Goal: Transaction & Acquisition: Obtain resource

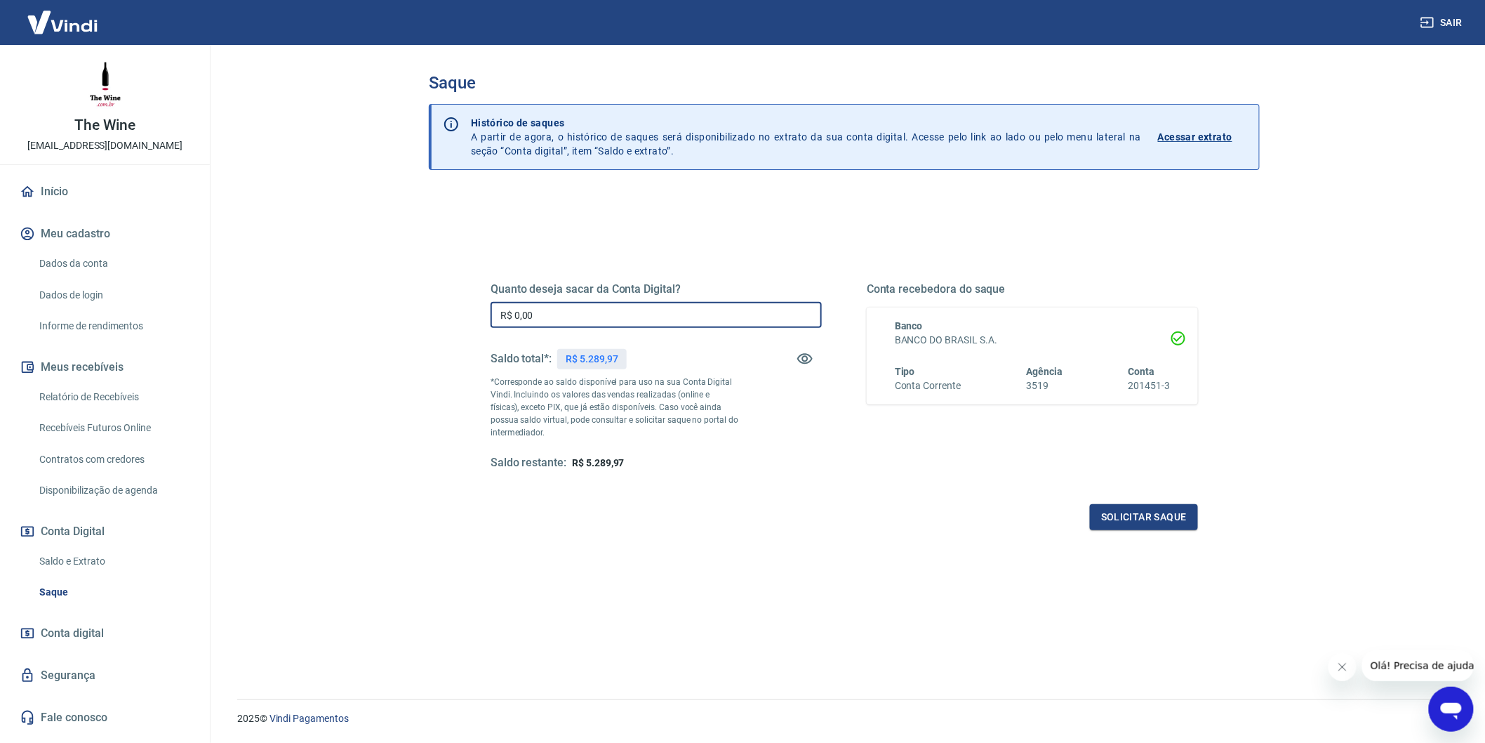
click at [531, 311] on input "R$ 0,00" at bounding box center [656, 315] width 331 height 26
type input "R$ 4.789,00"
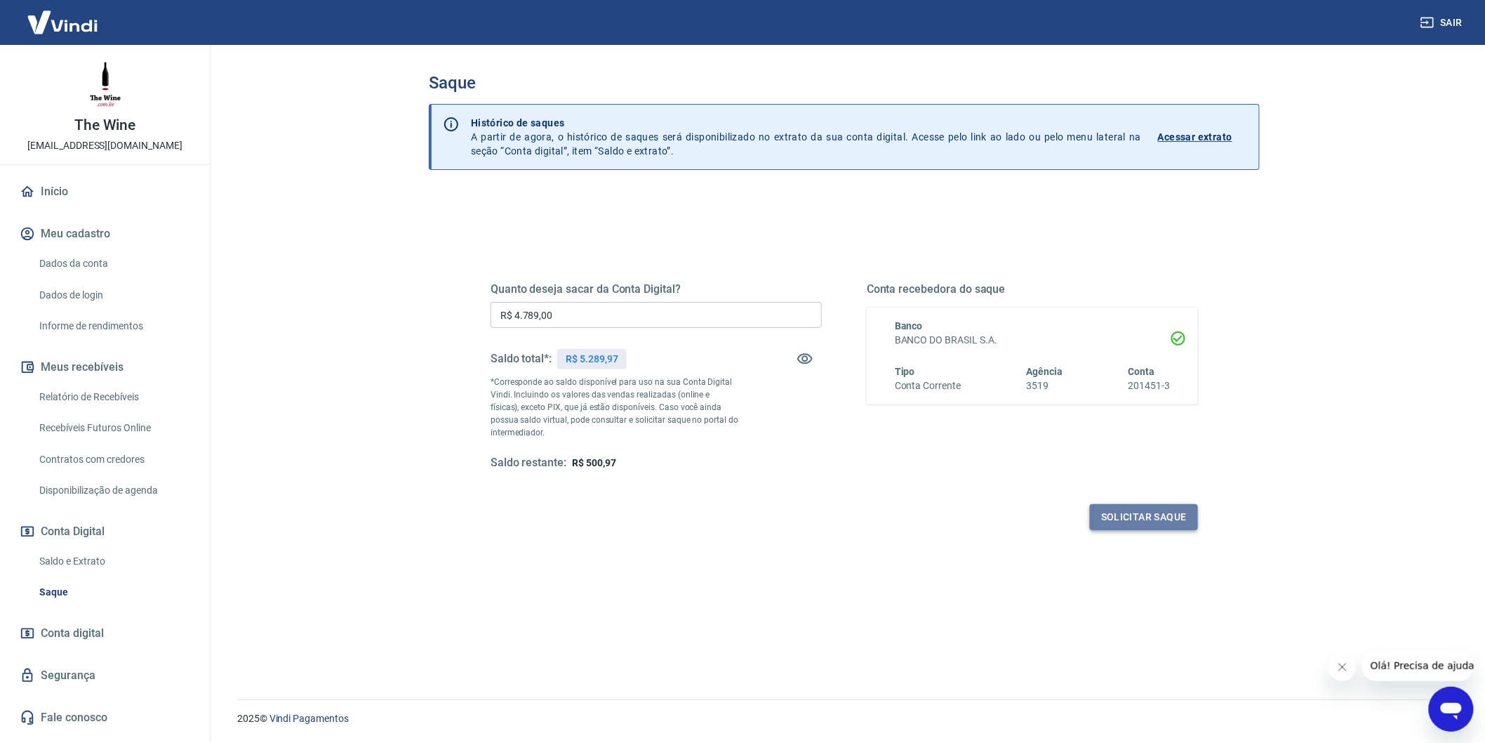
click at [1176, 521] on button "Solicitar saque" at bounding box center [1144, 517] width 108 height 26
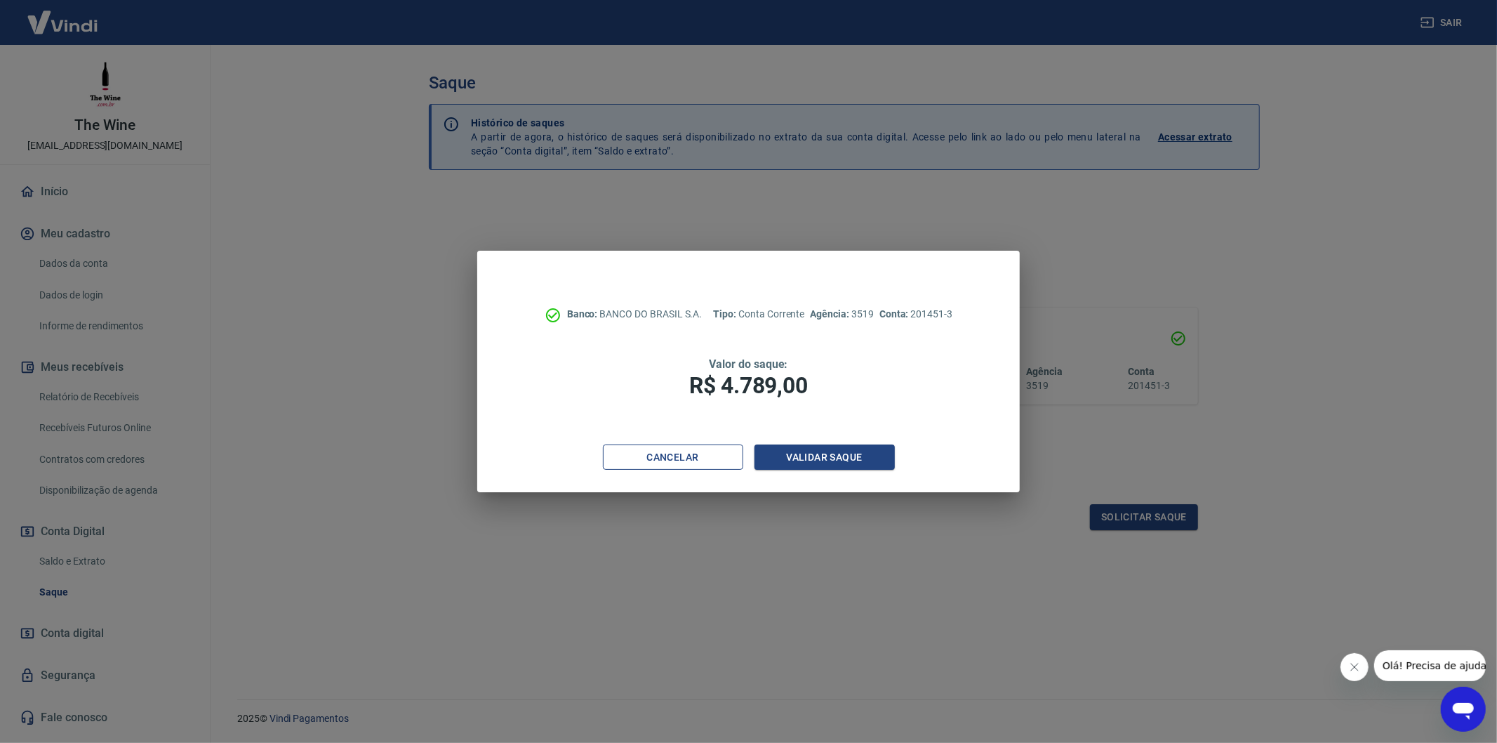
click at [724, 466] on button "Cancelar" at bounding box center [673, 457] width 140 height 26
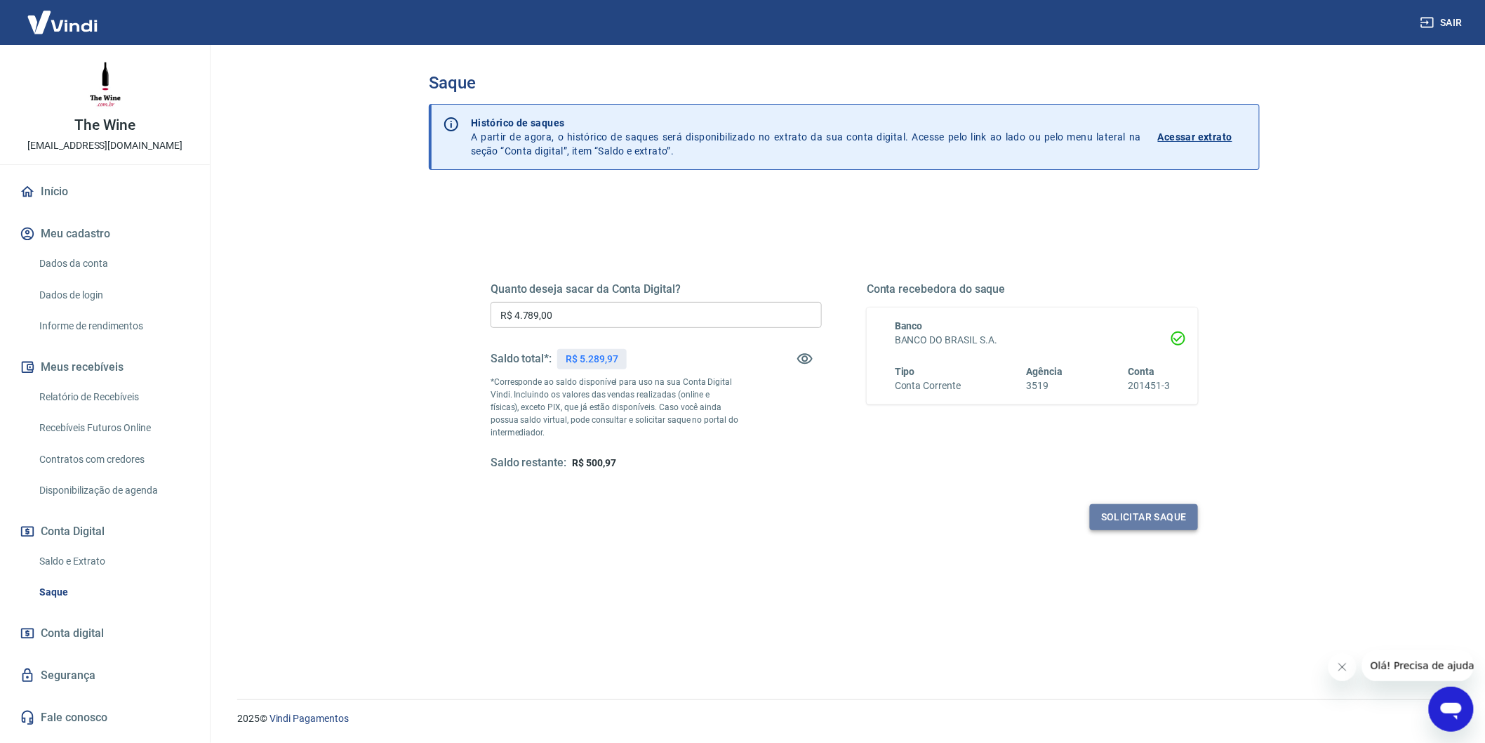
click at [1140, 510] on button "Solicitar saque" at bounding box center [1144, 517] width 108 height 26
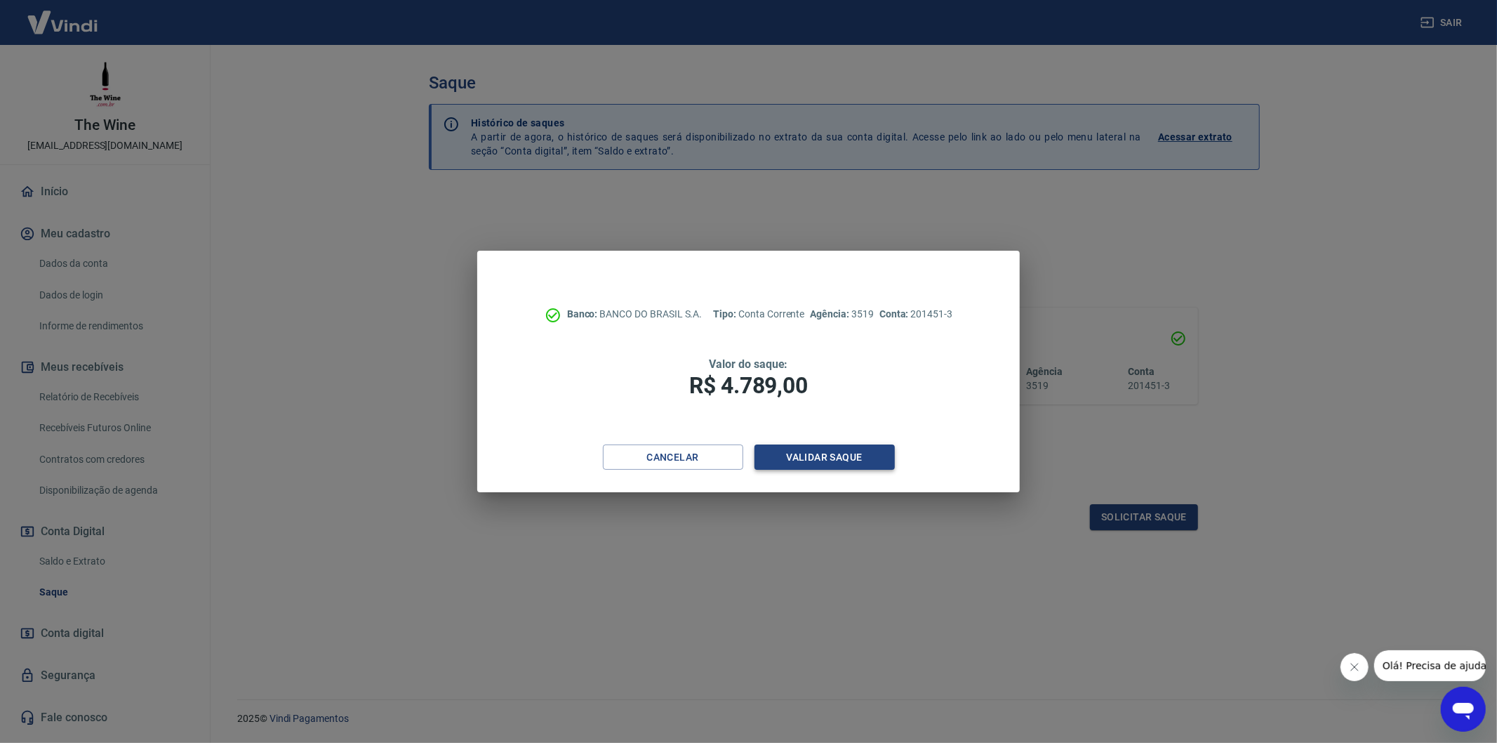
click at [839, 462] on button "Validar saque" at bounding box center [824, 457] width 140 height 26
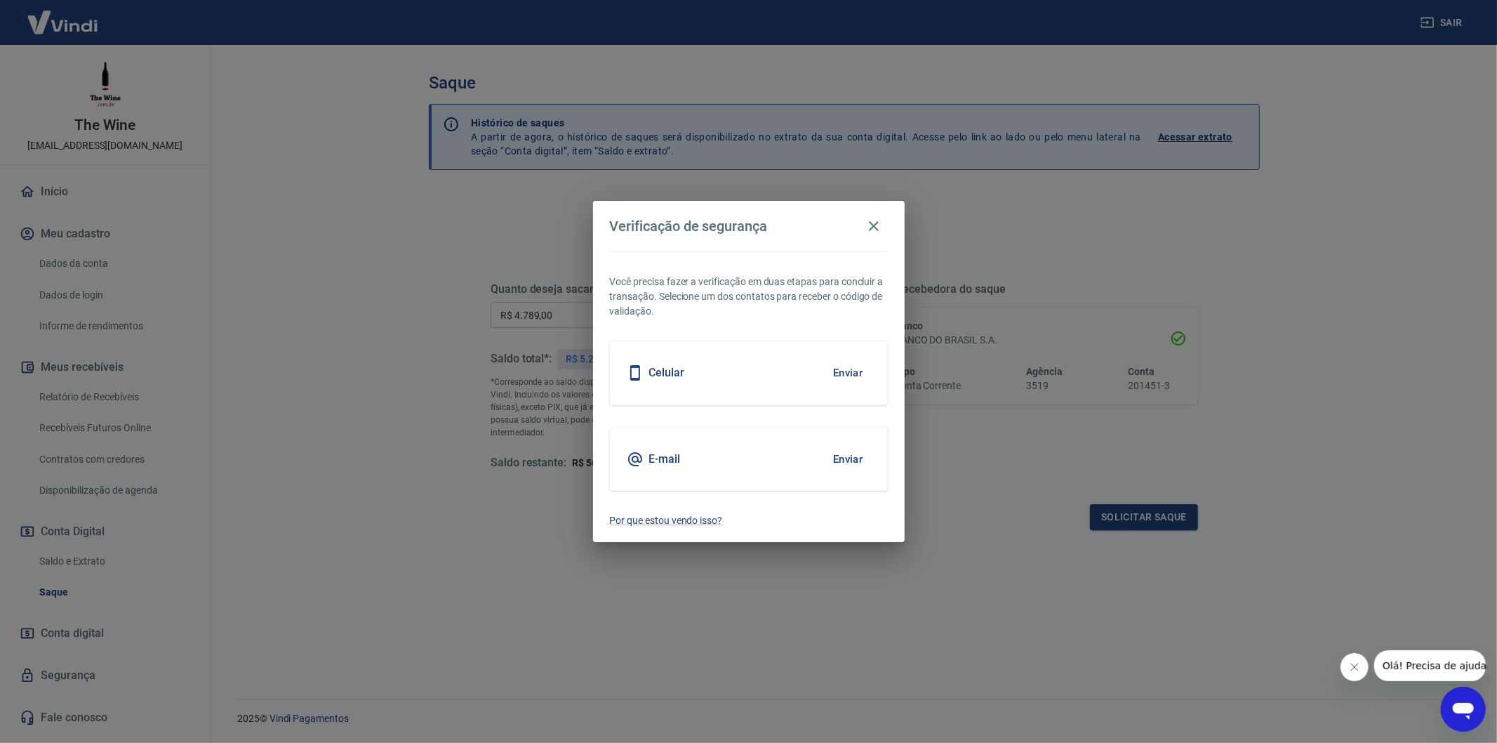
click at [848, 459] on button "Enviar" at bounding box center [848, 458] width 46 height 29
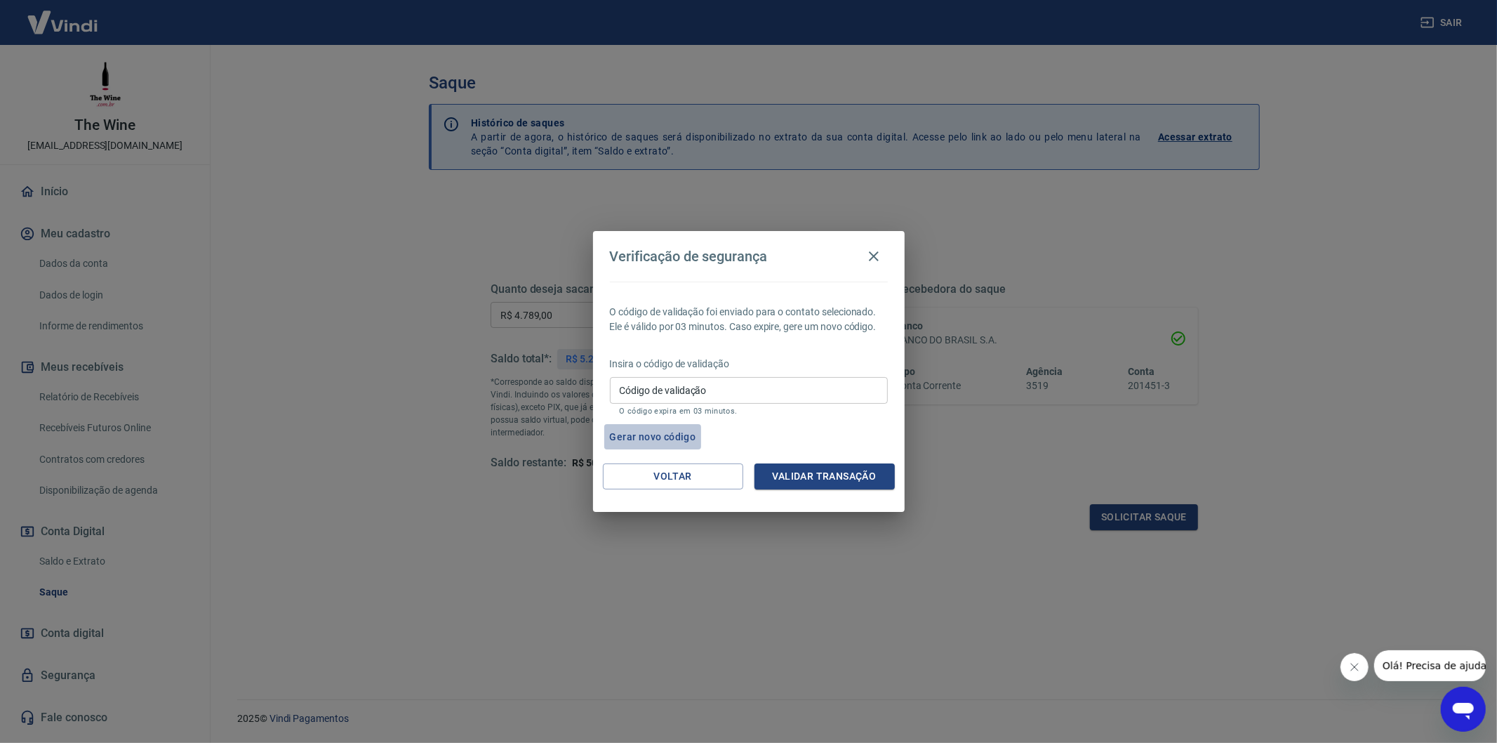
click at [672, 439] on button "Gerar novo código" at bounding box center [653, 437] width 98 height 26
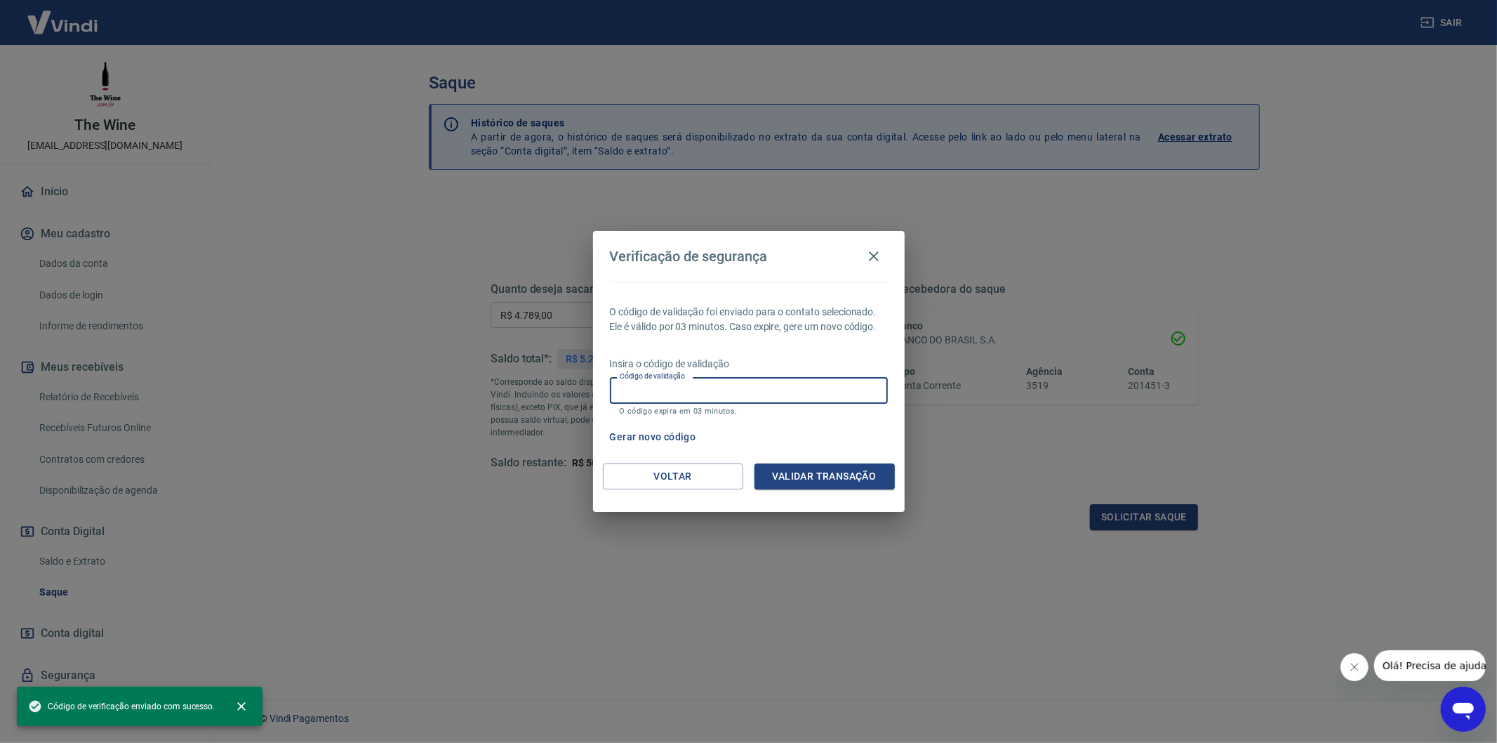
click at [720, 400] on input "Código de validação" at bounding box center [749, 390] width 278 height 26
paste input "869741"
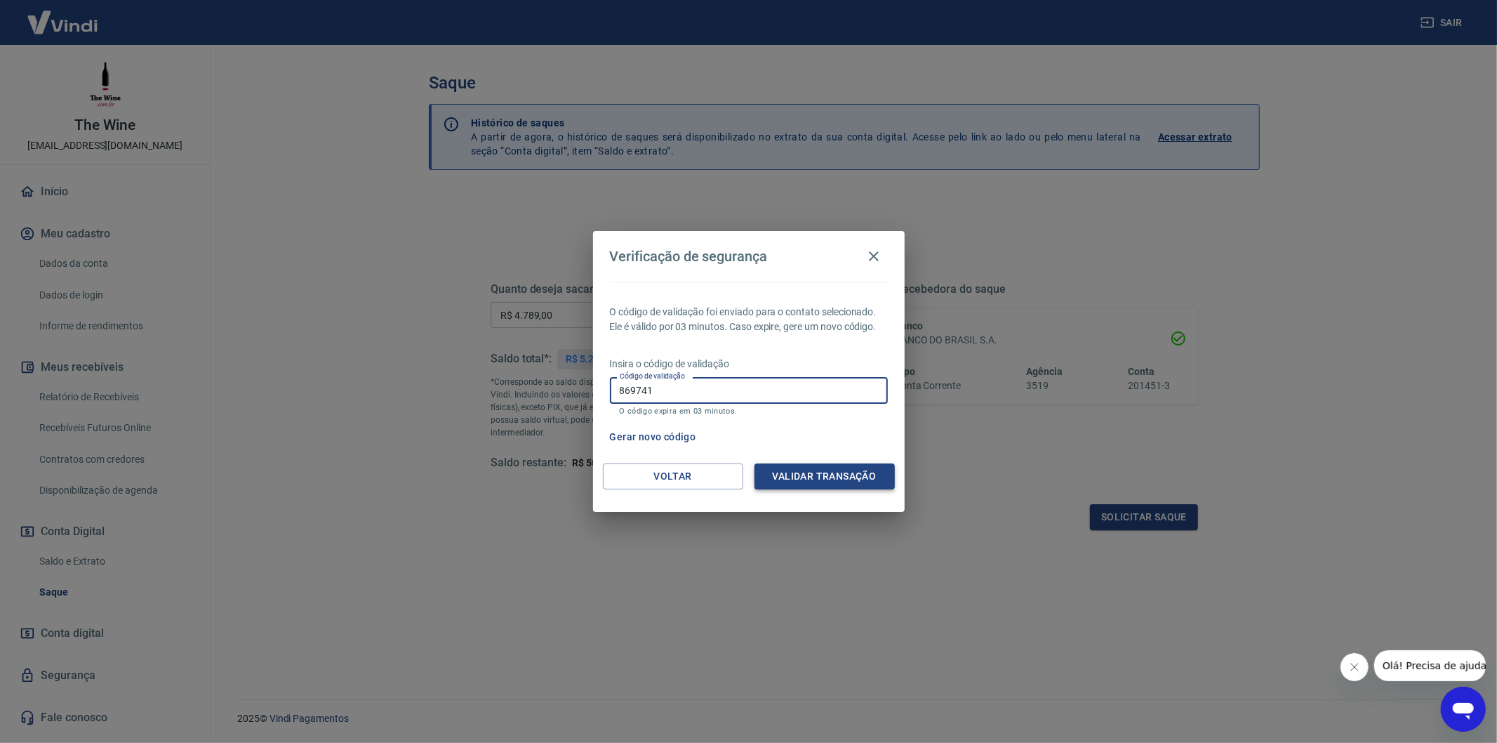
type input "869741"
click at [801, 479] on button "Validar transação" at bounding box center [824, 476] width 140 height 26
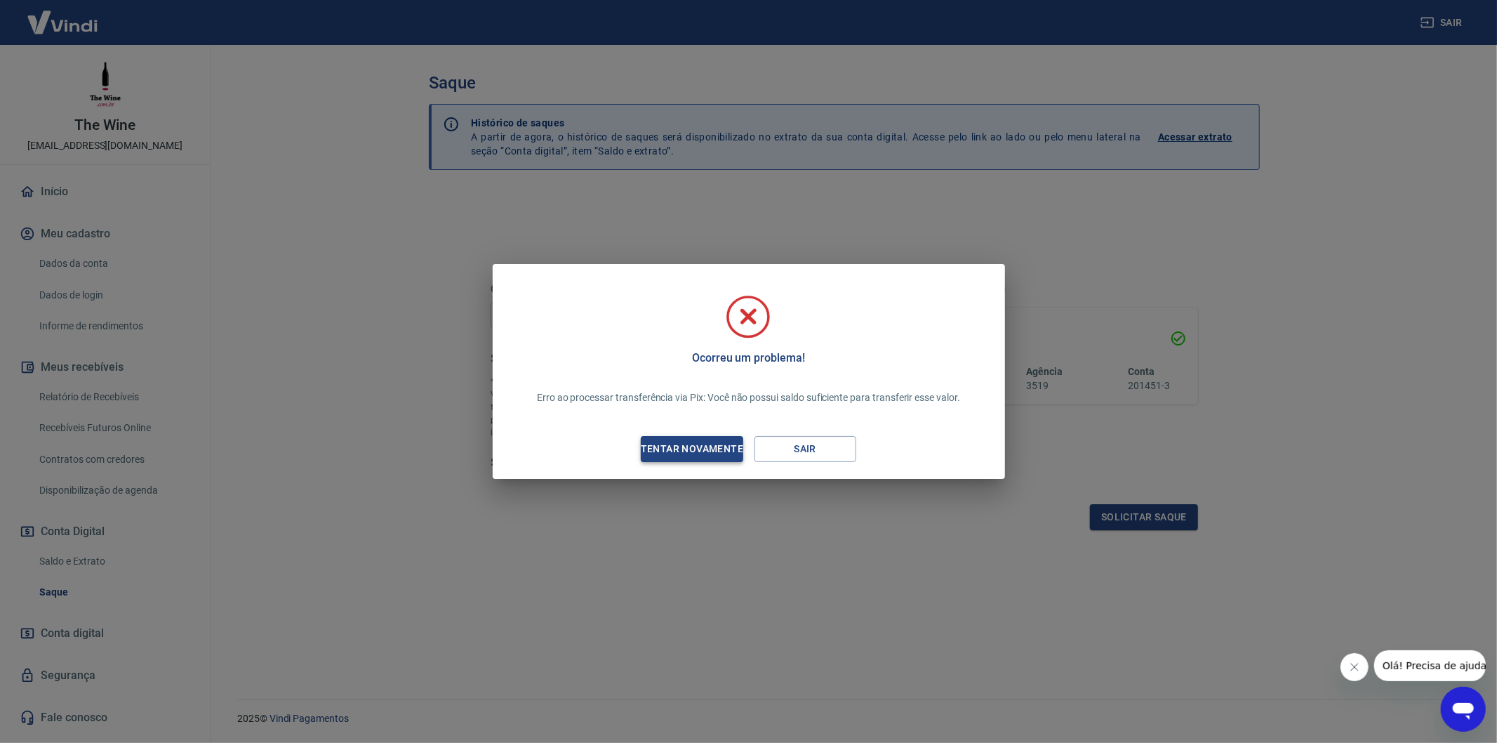
click at [716, 453] on div "Tentar novamente" at bounding box center [692, 449] width 136 height 18
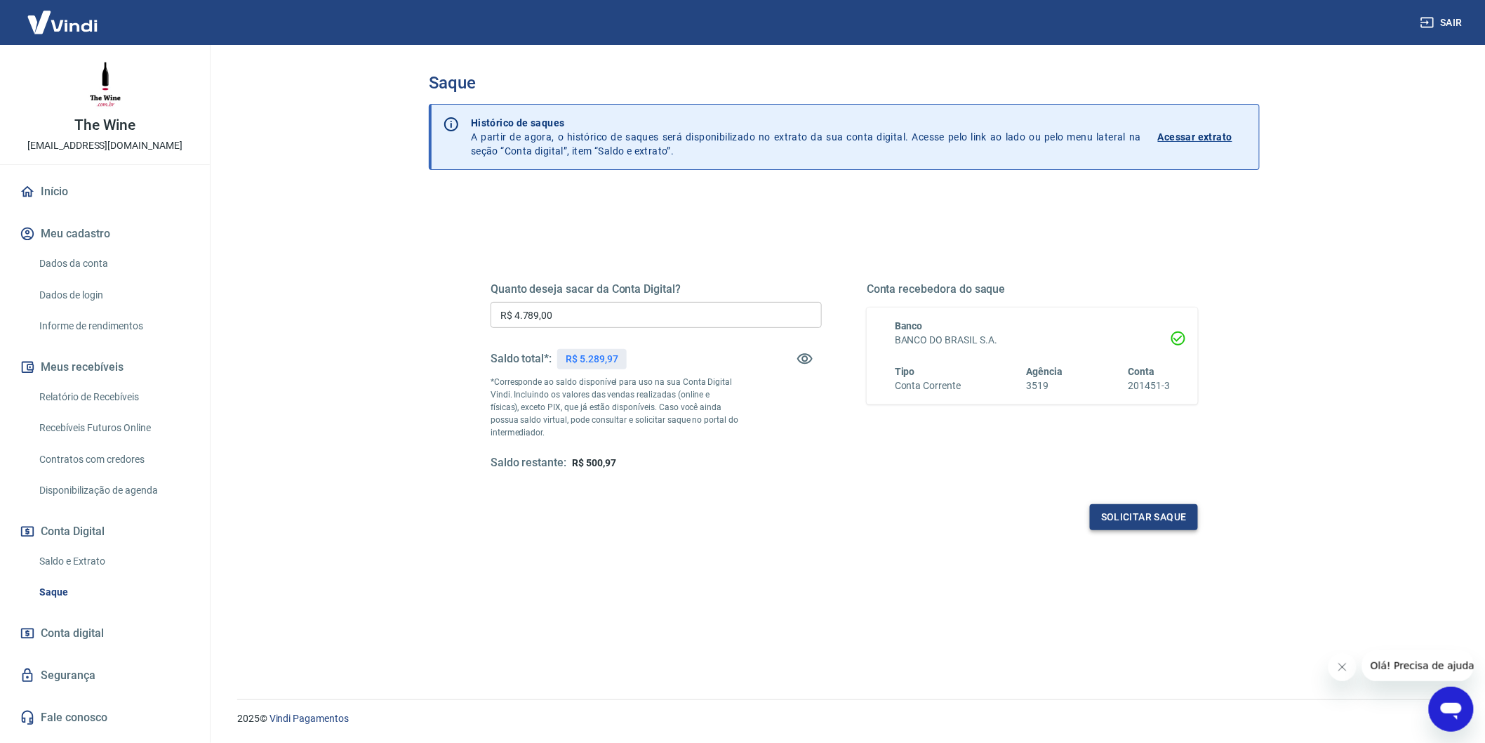
click at [1138, 510] on button "Solicitar saque" at bounding box center [1144, 517] width 108 height 26
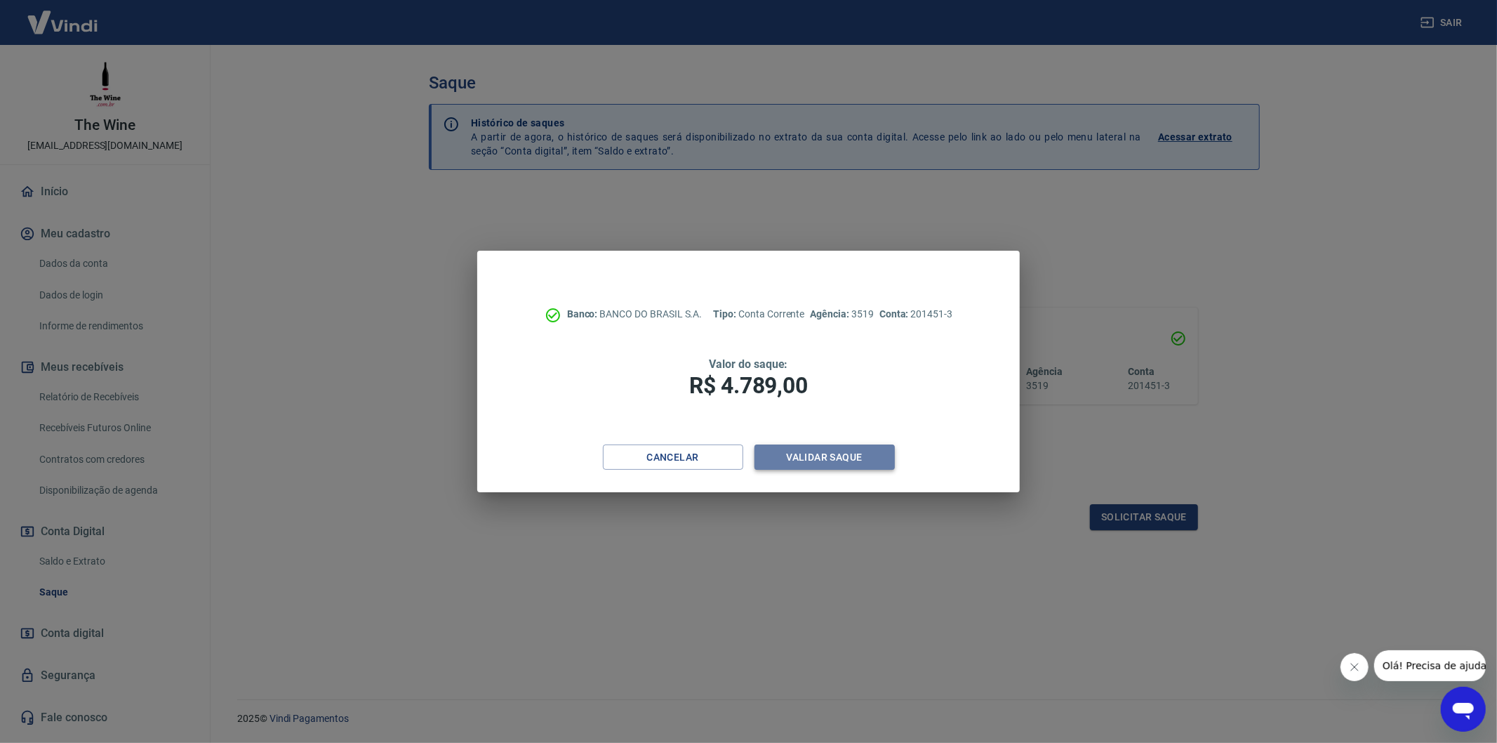
click at [836, 463] on button "Validar saque" at bounding box center [824, 457] width 140 height 26
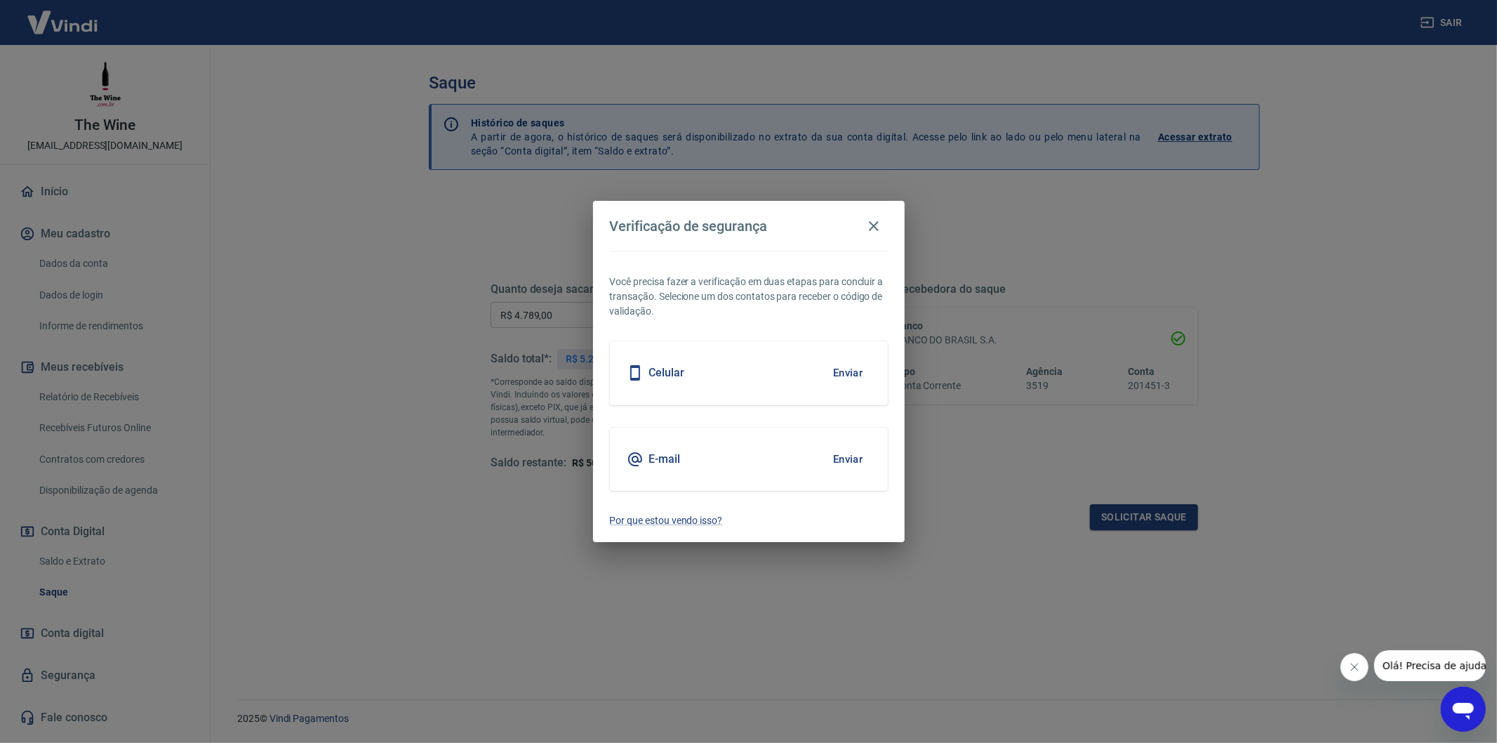
click at [851, 451] on button "Enviar" at bounding box center [848, 458] width 46 height 29
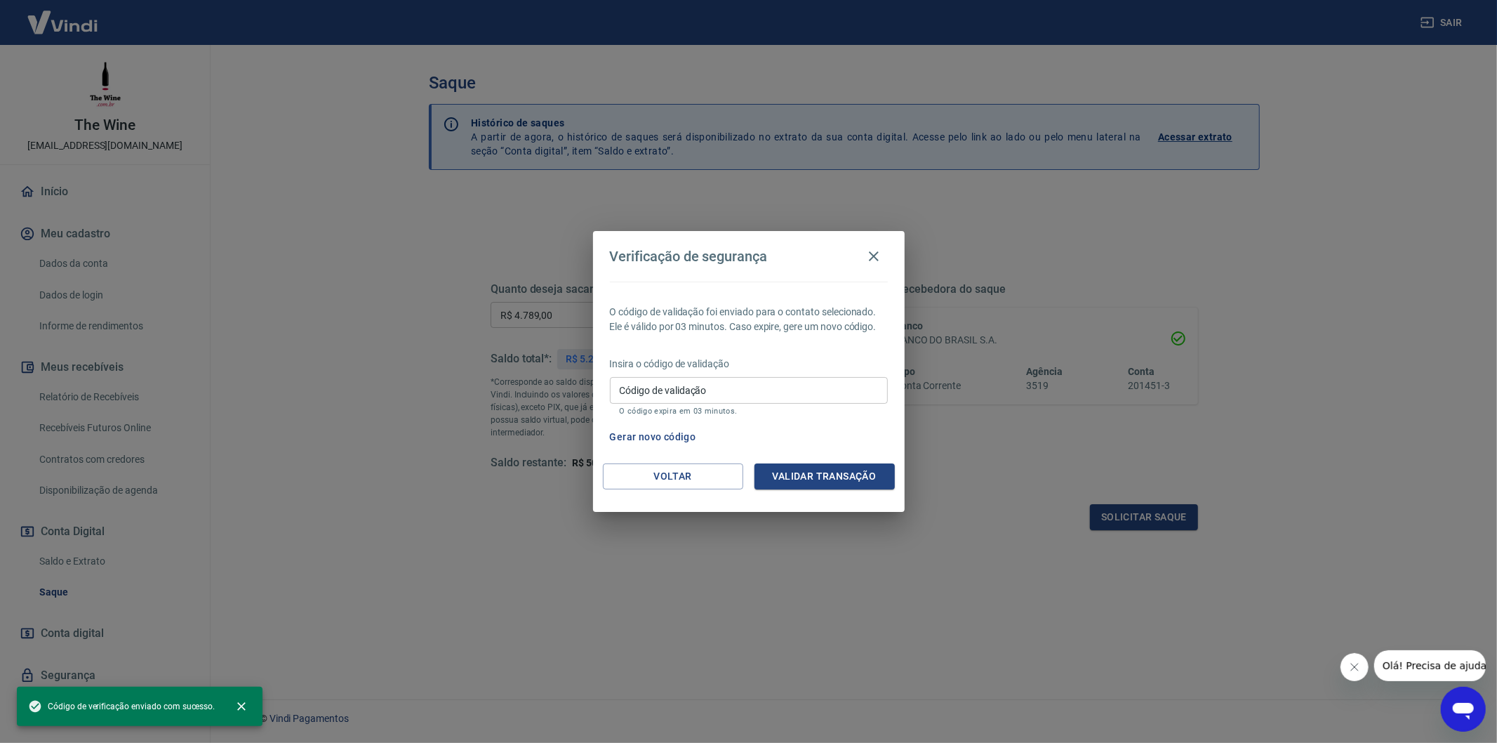
click at [764, 385] on input "Código de validação" at bounding box center [749, 390] width 278 height 26
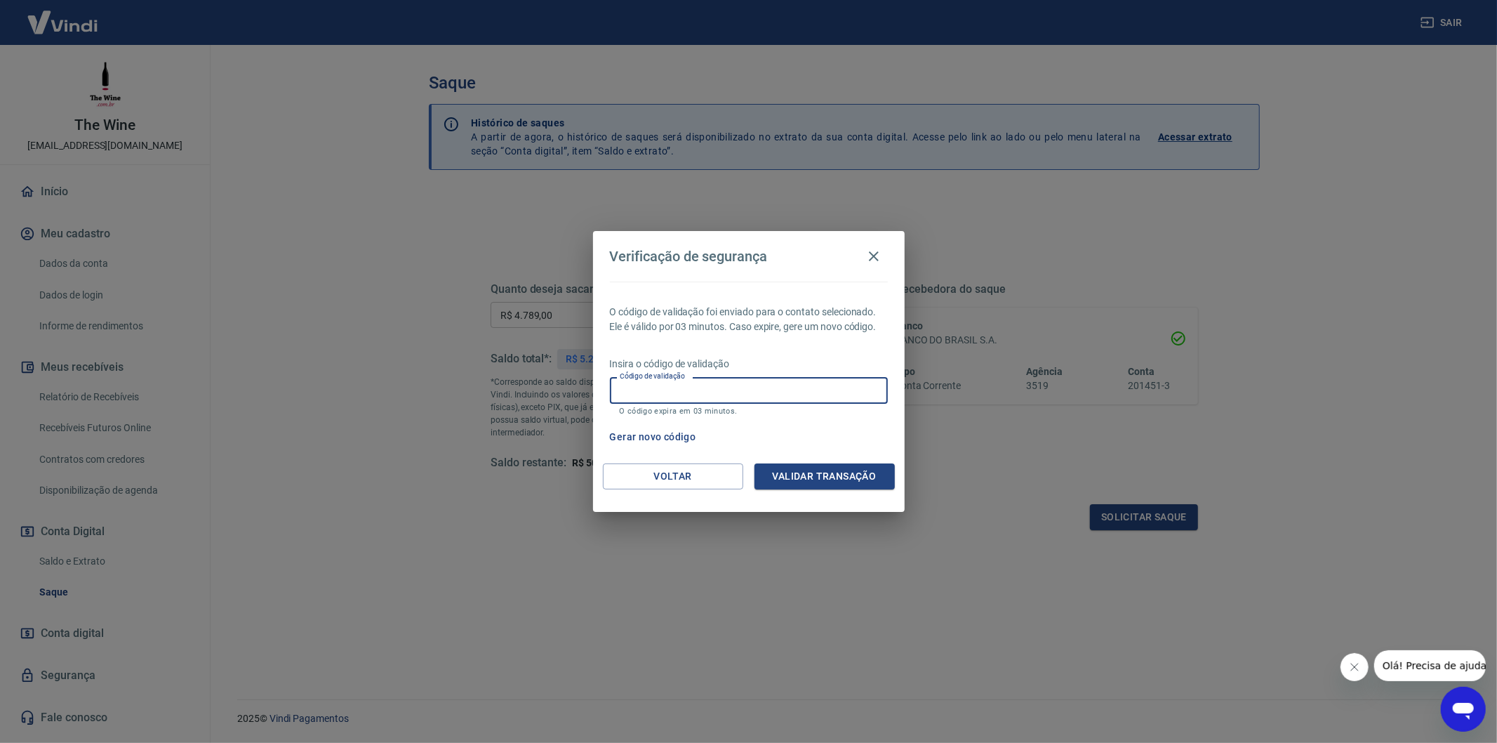
paste input "589131"
type input "589131"
click at [801, 469] on button "Validar transação" at bounding box center [824, 476] width 140 height 26
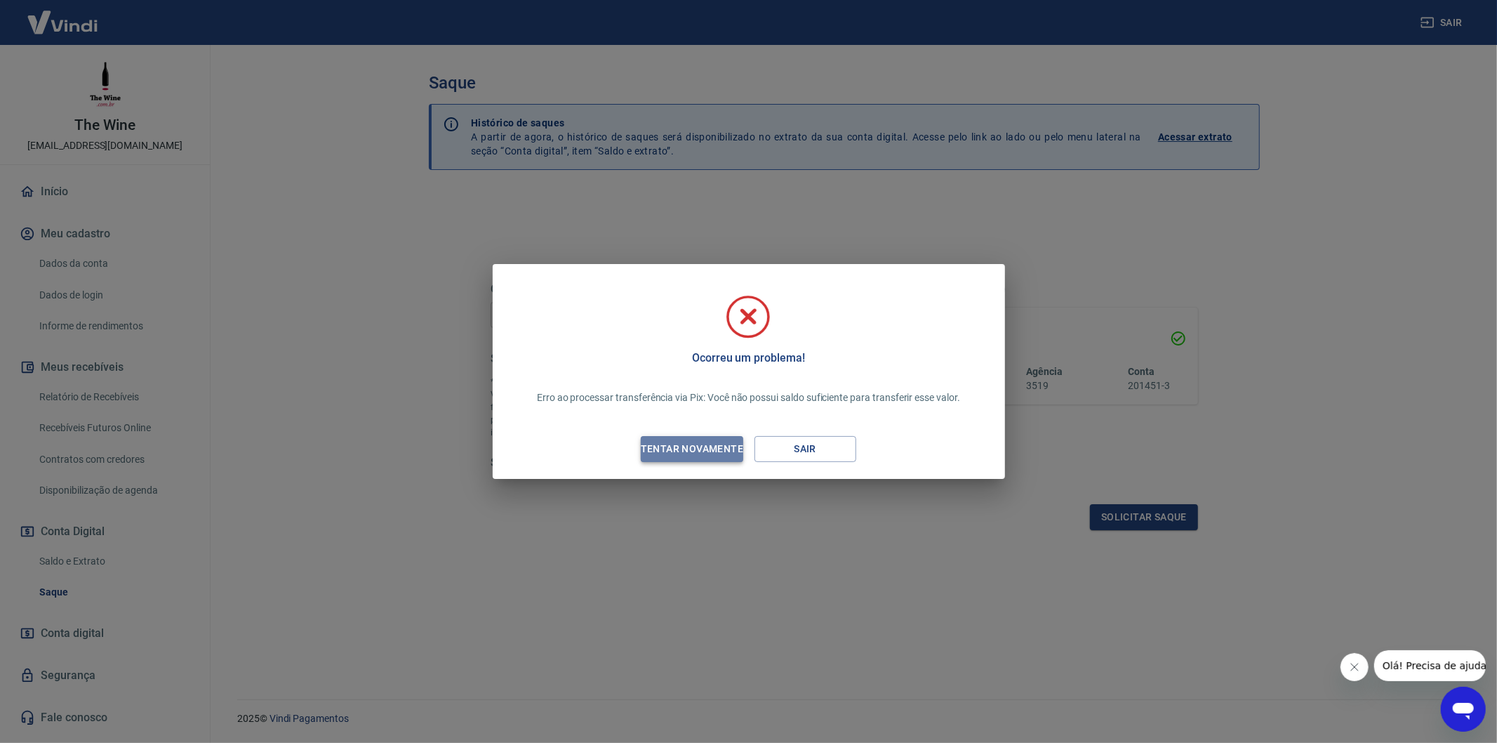
click at [712, 446] on div "Tentar novamente" at bounding box center [692, 449] width 136 height 18
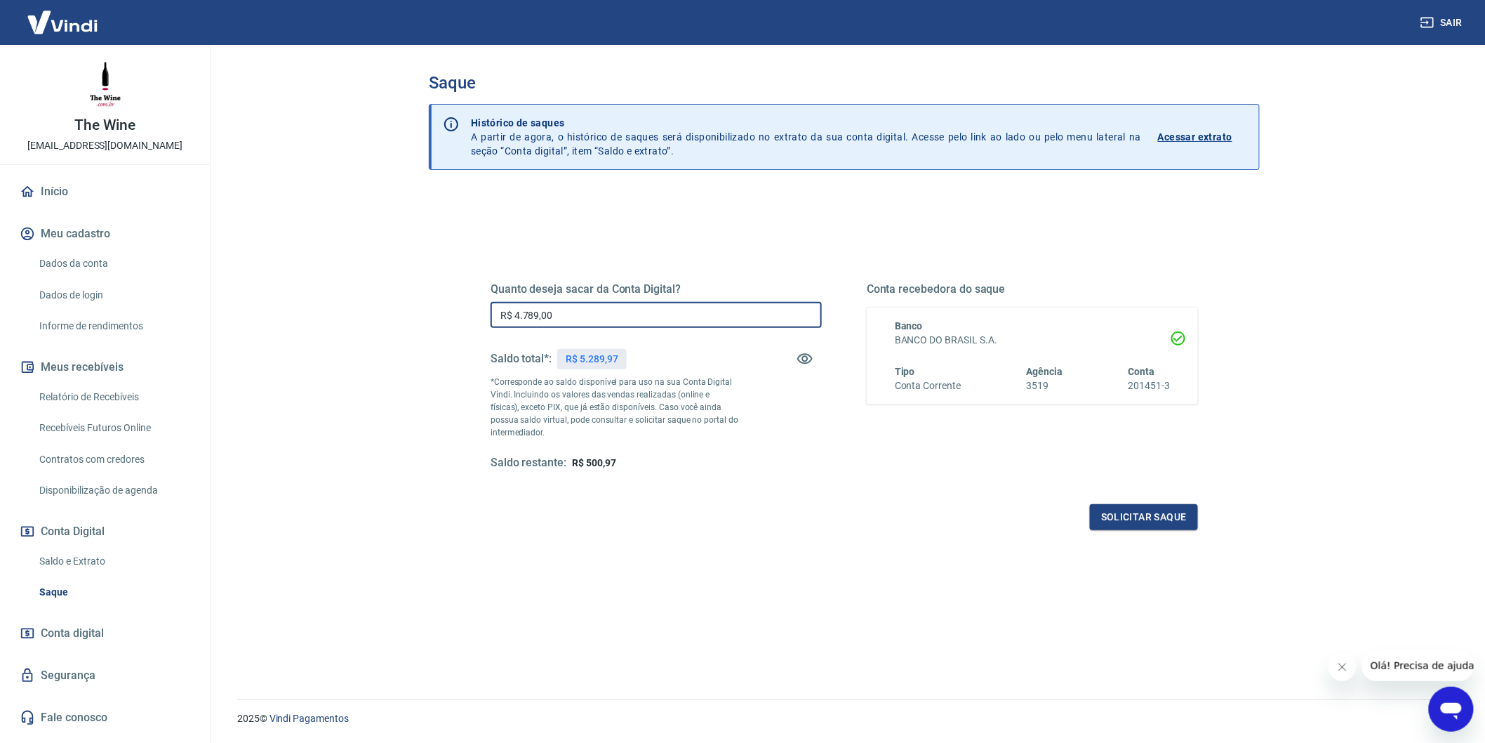
click at [660, 319] on input "R$ 4.789,00" at bounding box center [656, 315] width 331 height 26
type input "R$ 4.000,00"
click at [677, 342] on div "Saldo total*: R$ 5.289,97" at bounding box center [656, 359] width 331 height 34
click at [1131, 509] on button "Solicitar saque" at bounding box center [1144, 517] width 108 height 26
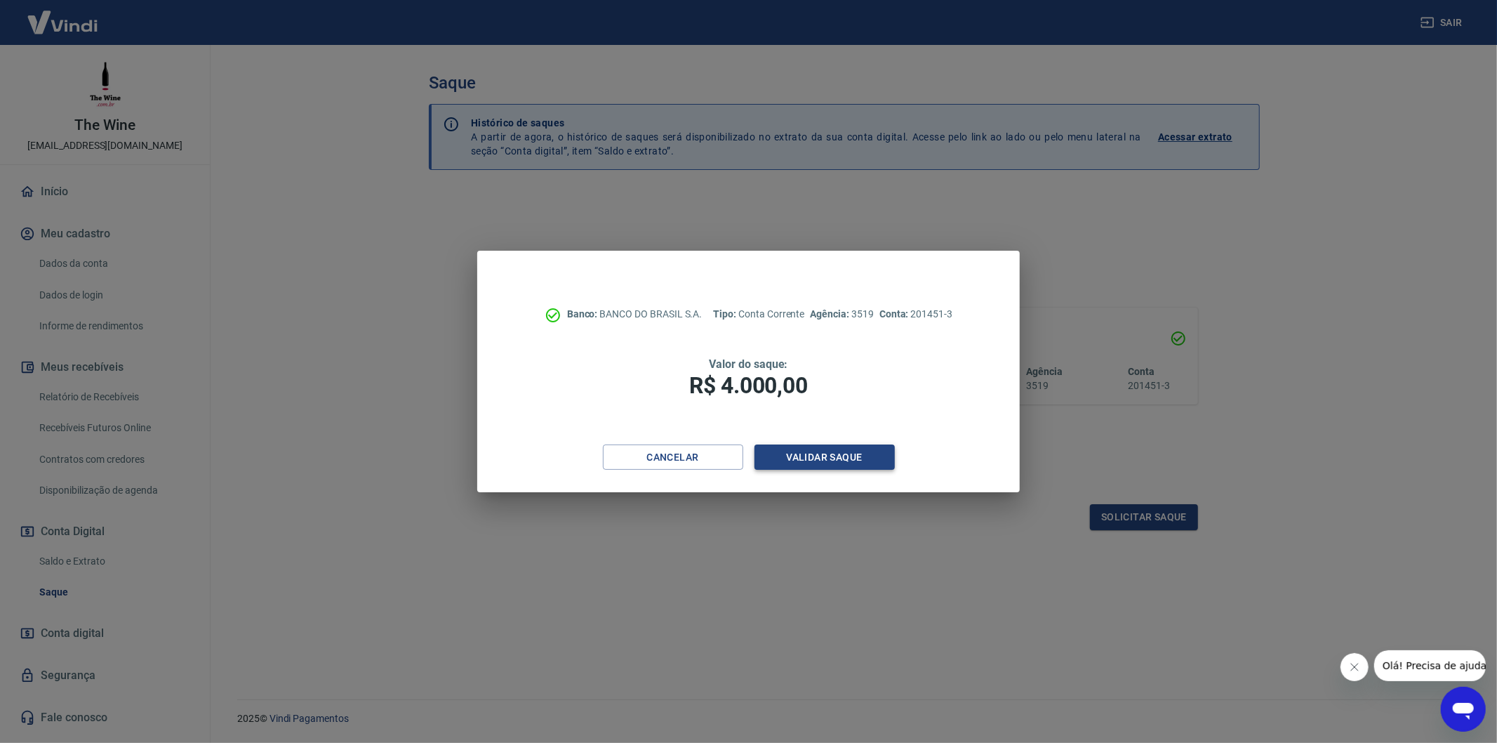
click at [823, 461] on button "Validar saque" at bounding box center [824, 457] width 140 height 26
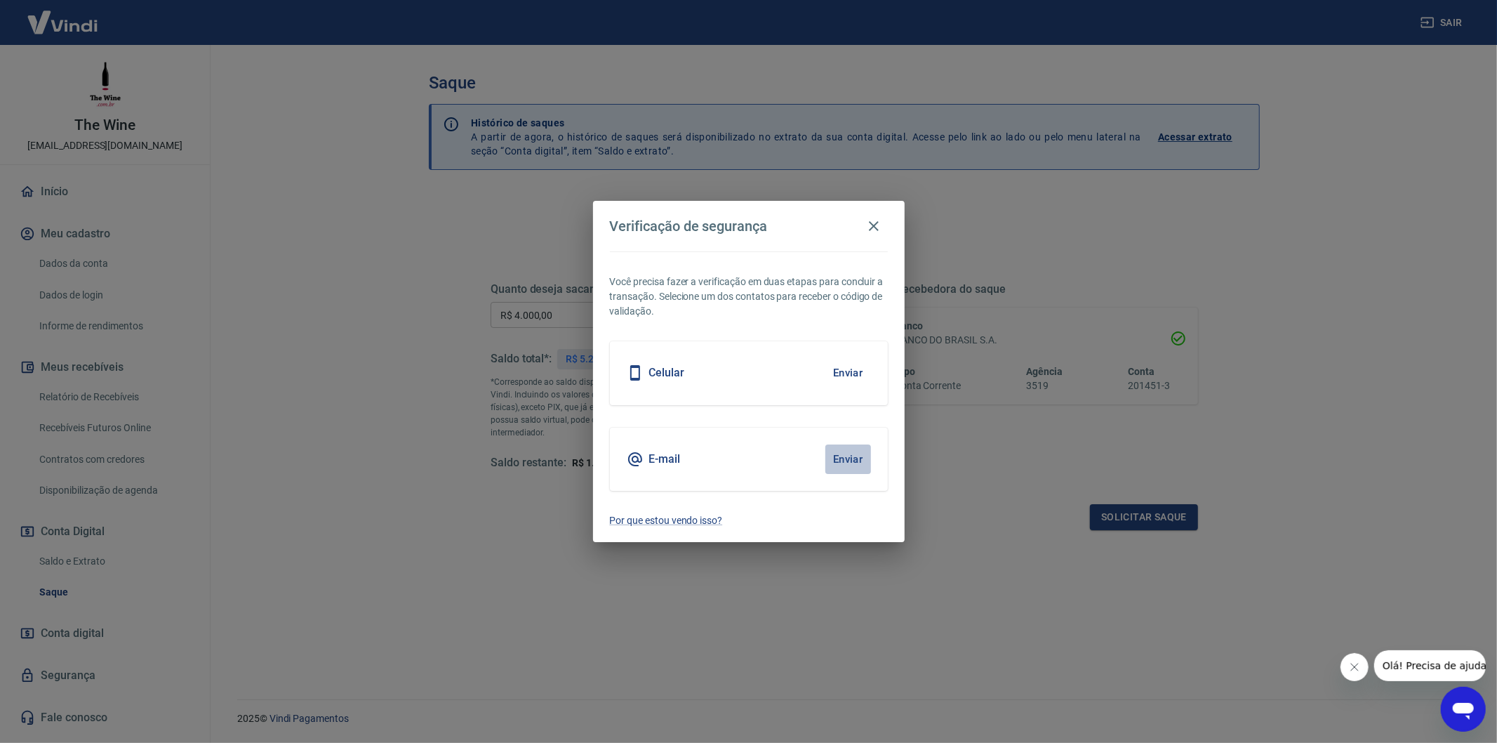
click at [845, 457] on button "Enviar" at bounding box center [848, 458] width 46 height 29
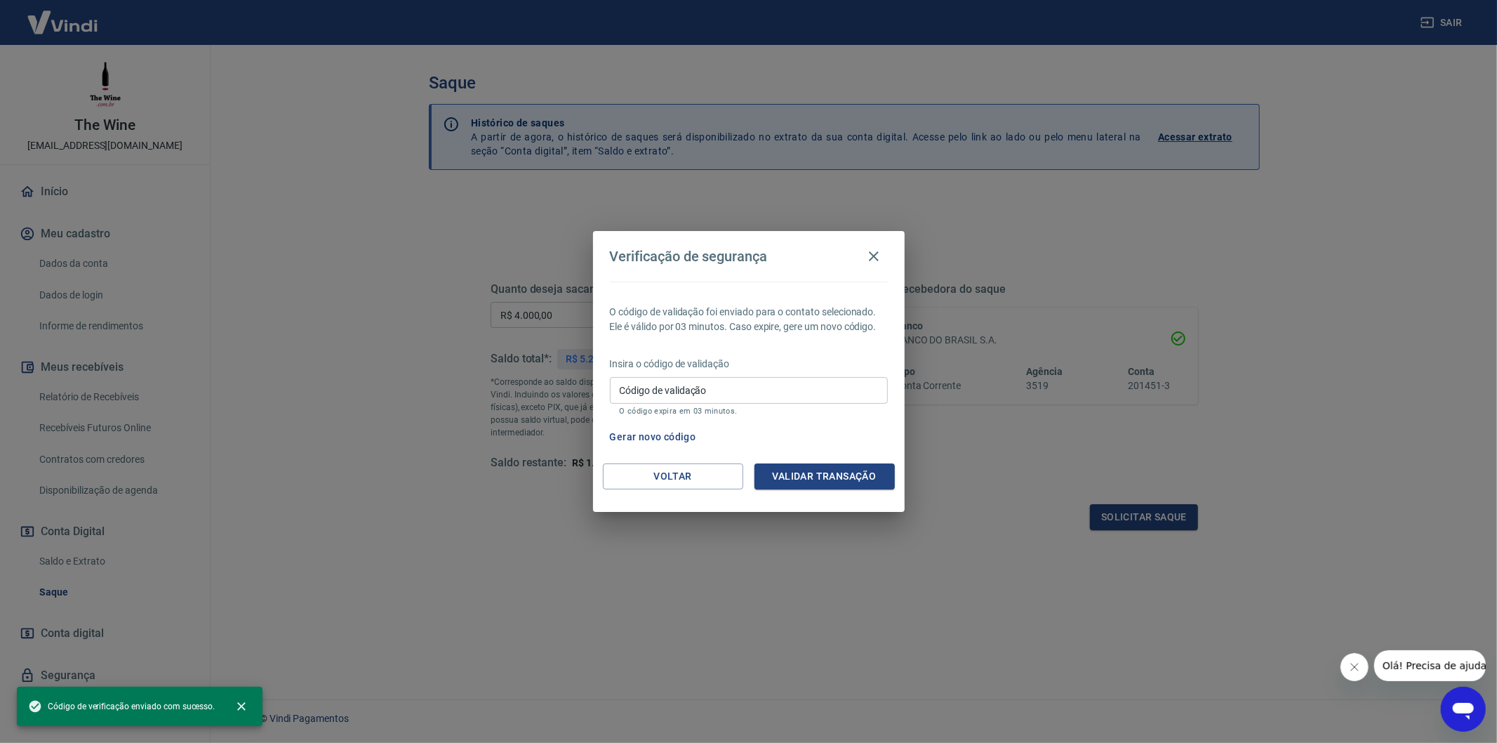
click at [804, 387] on input "Código de validação" at bounding box center [749, 390] width 278 height 26
paste input "617782"
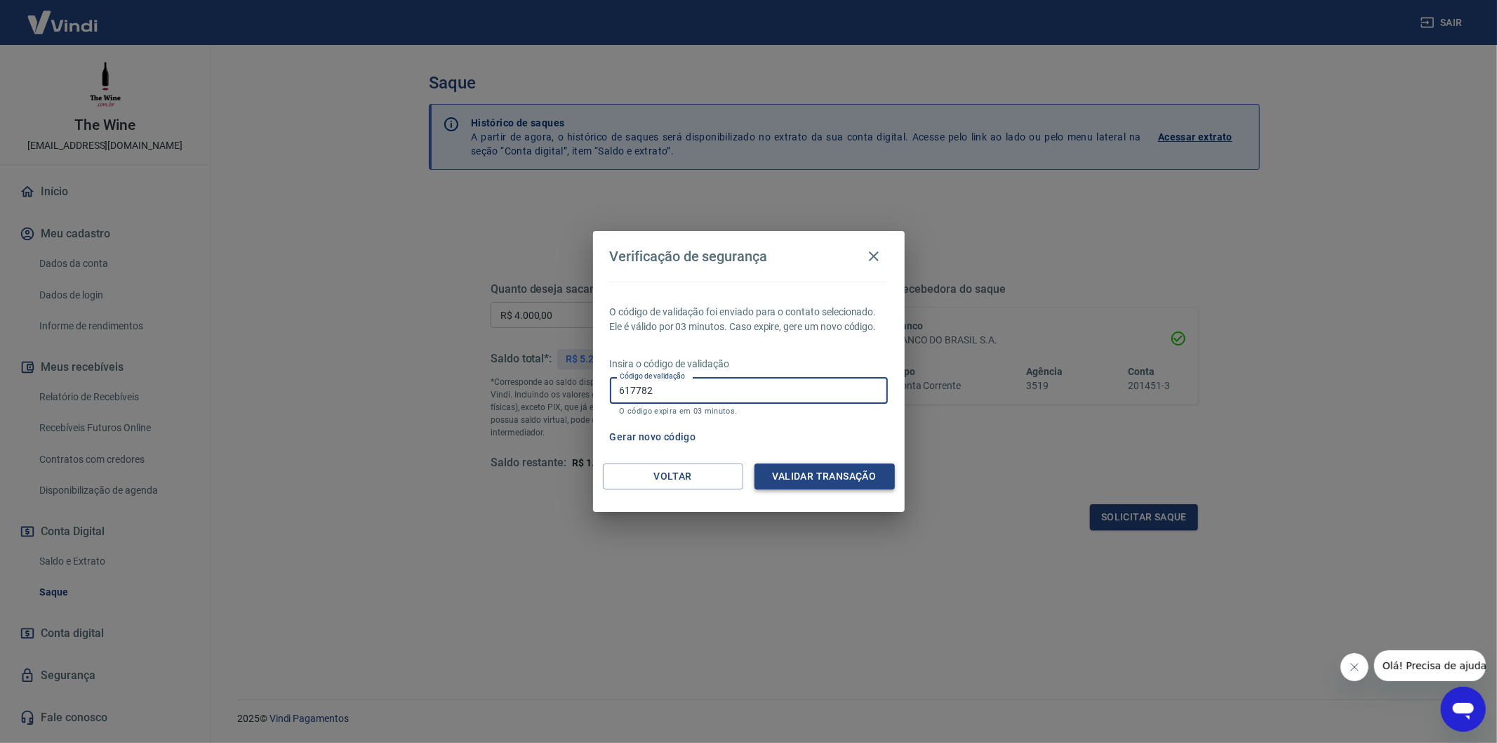
type input "617782"
click at [833, 471] on button "Validar transação" at bounding box center [824, 476] width 140 height 26
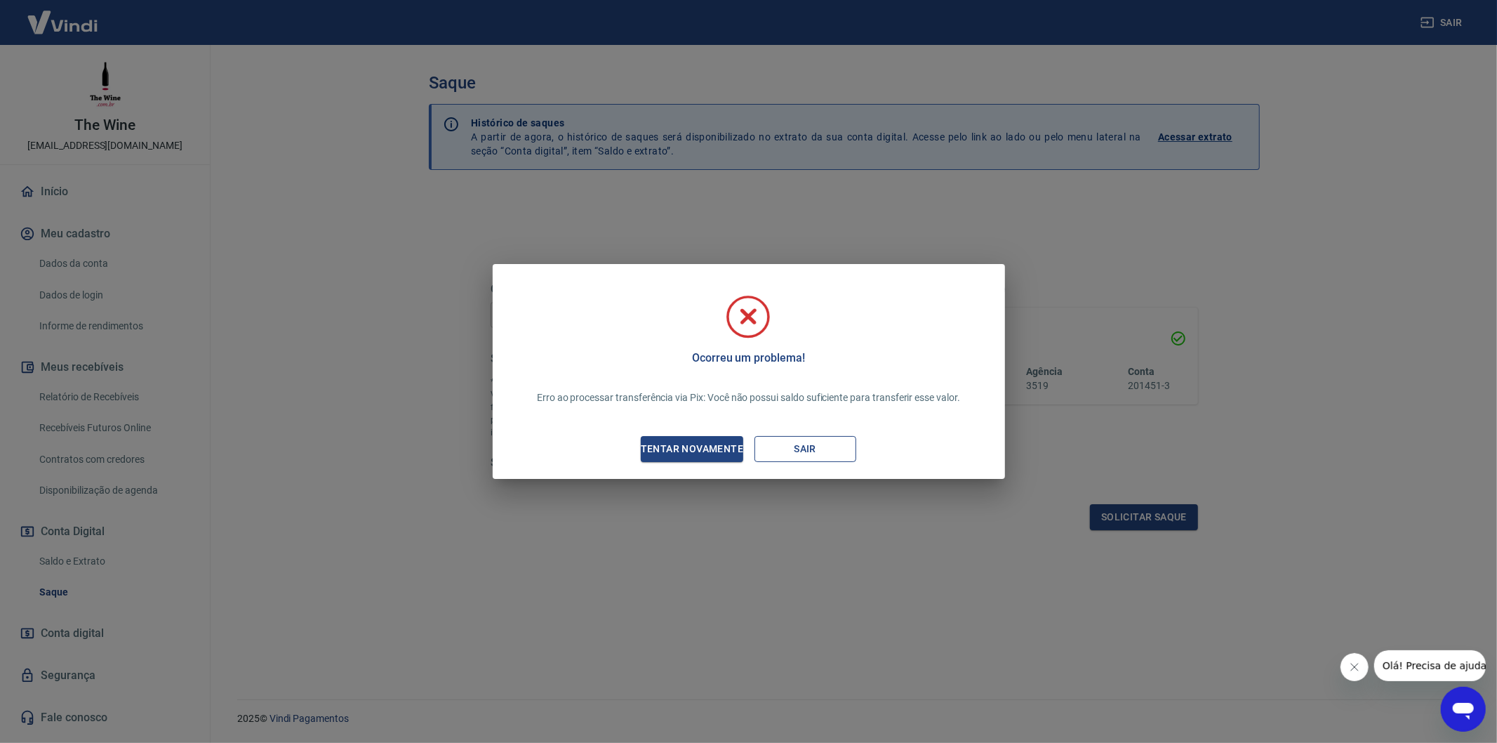
click at [772, 458] on button "Sair" at bounding box center [805, 449] width 102 height 26
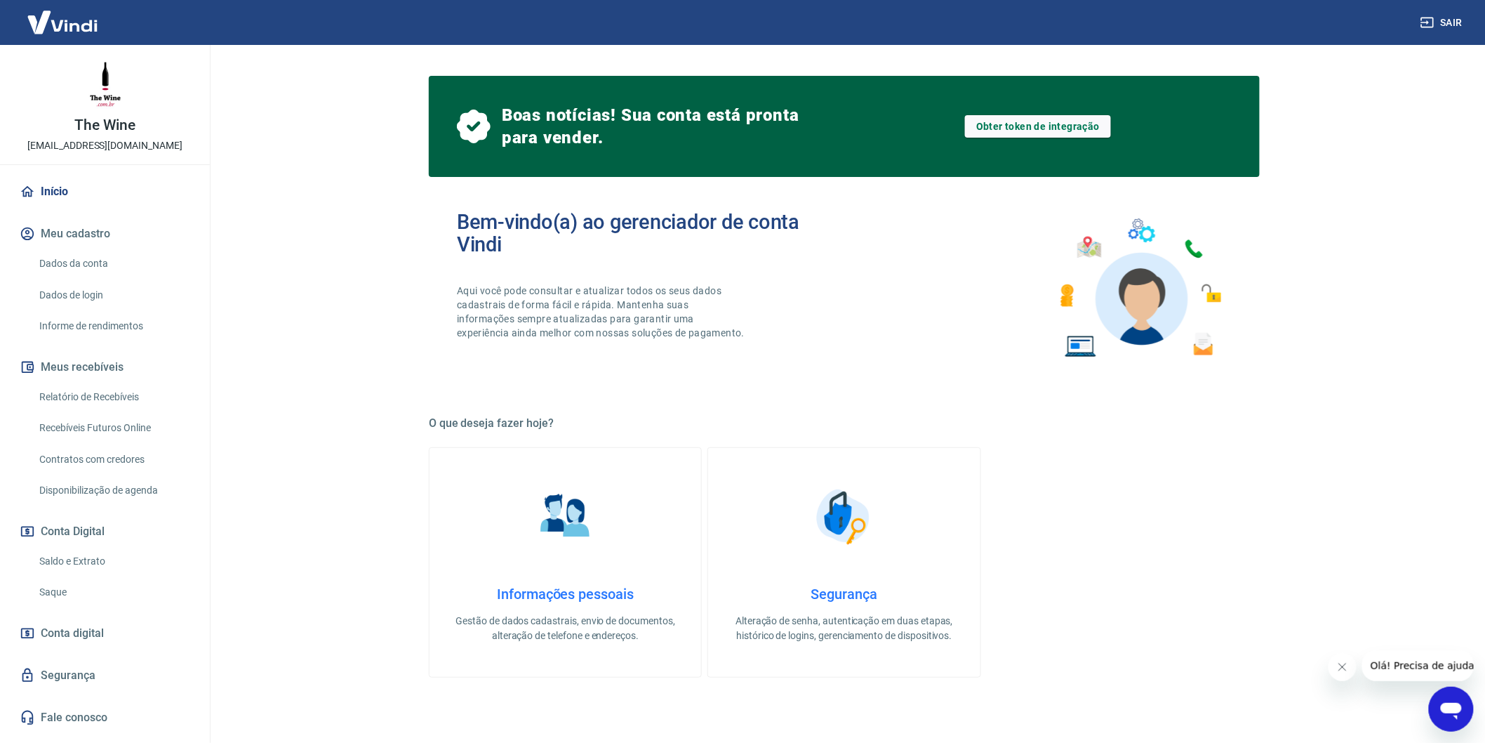
click at [81, 599] on link "Saque" at bounding box center [113, 592] width 159 height 29
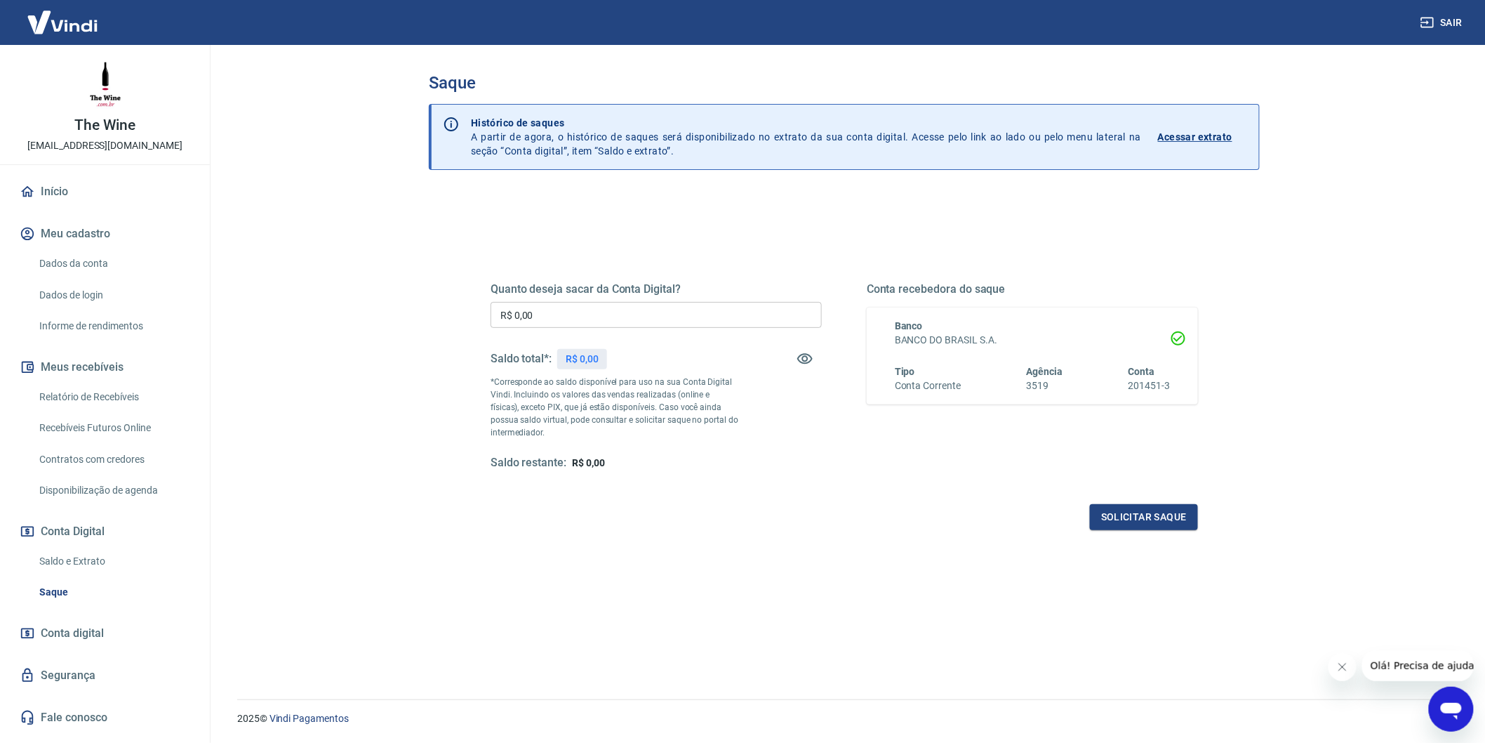
click at [622, 416] on p "*Corresponde ao saldo disponível para uso na sua Conta Digital Vindi. Incluindo…" at bounding box center [615, 406] width 248 height 63
